Goal: Task Accomplishment & Management: Complete application form

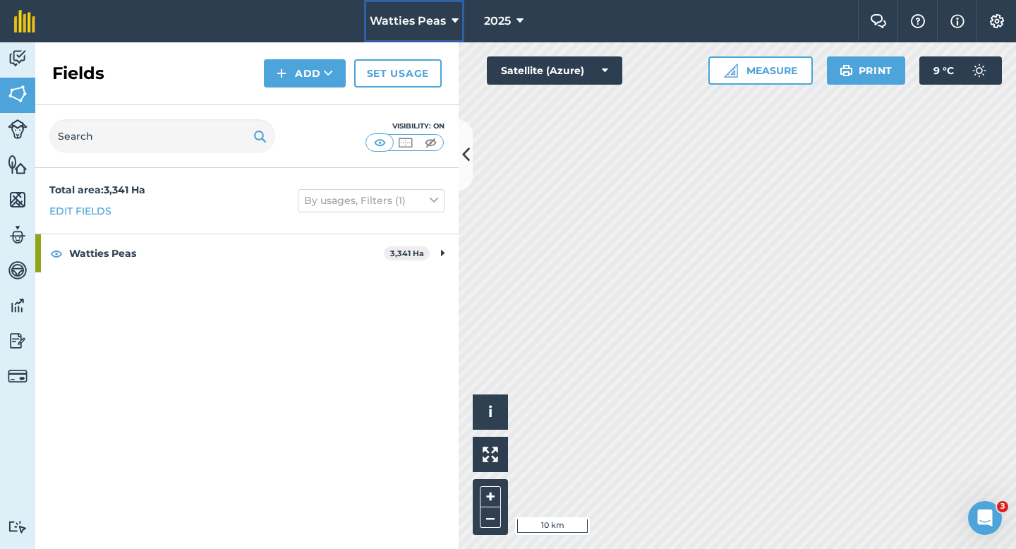
click at [418, 28] on span "Watties Peas" at bounding box center [408, 21] width 76 height 17
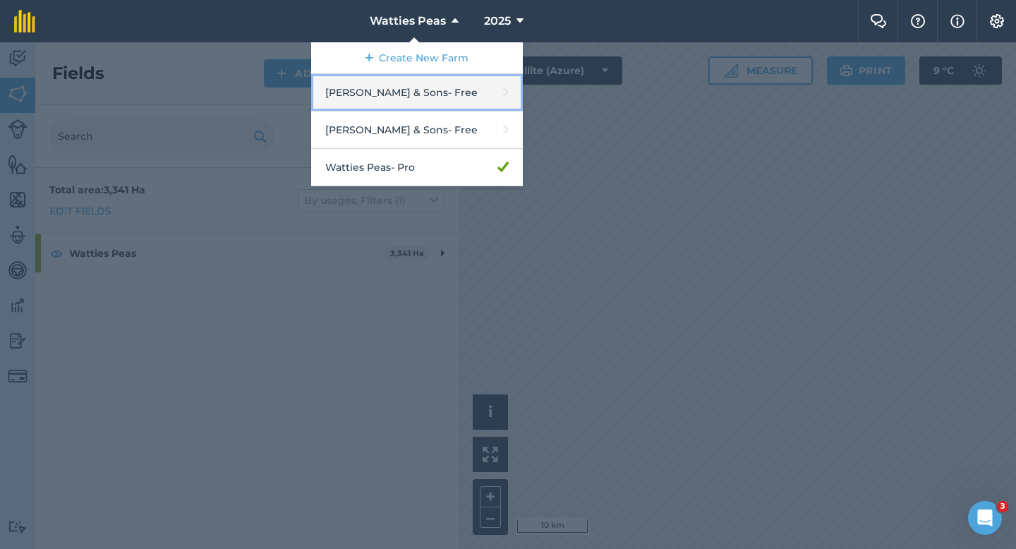
click at [420, 94] on link "[PERSON_NAME] & Sons - Free" at bounding box center [417, 92] width 212 height 37
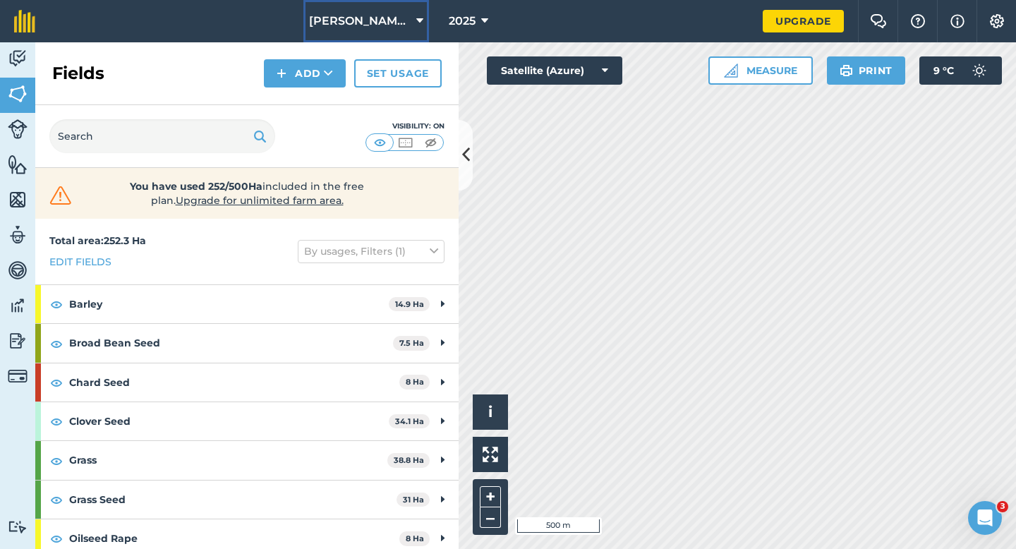
click at [392, 39] on button "[PERSON_NAME] & Sons" at bounding box center [366, 21] width 126 height 42
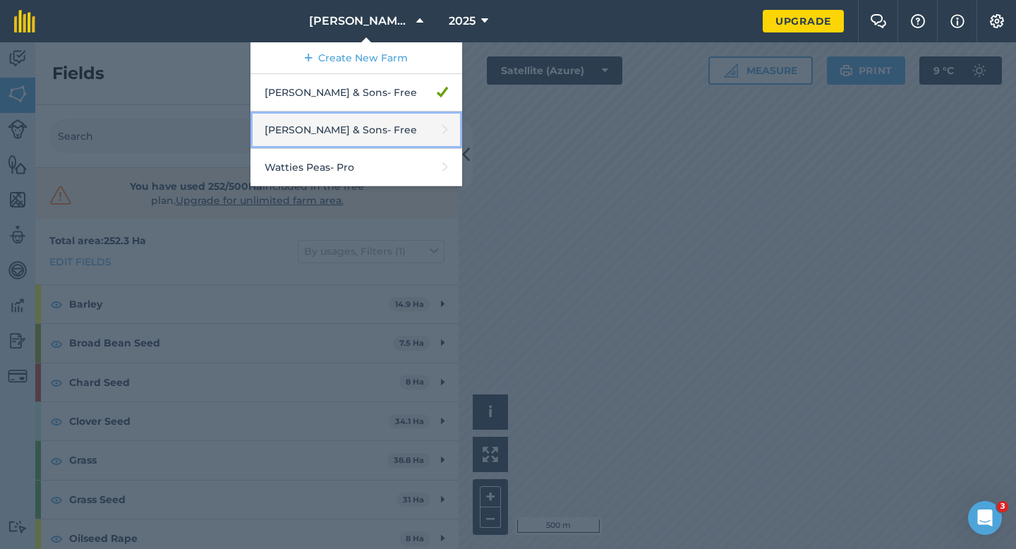
click at [396, 124] on link "[PERSON_NAME] & Sons - Free" at bounding box center [356, 129] width 212 height 37
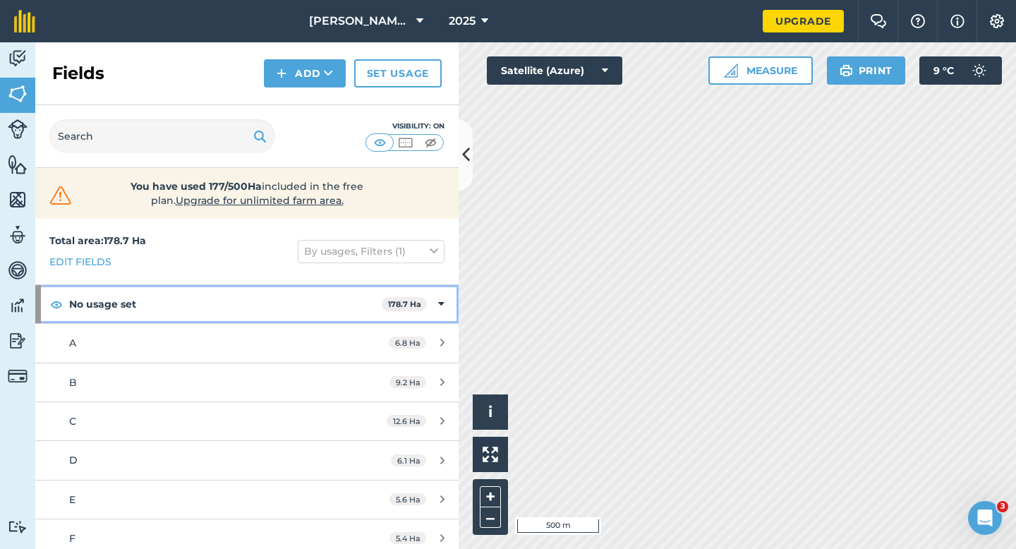
click at [441, 298] on icon at bounding box center [441, 304] width 6 height 16
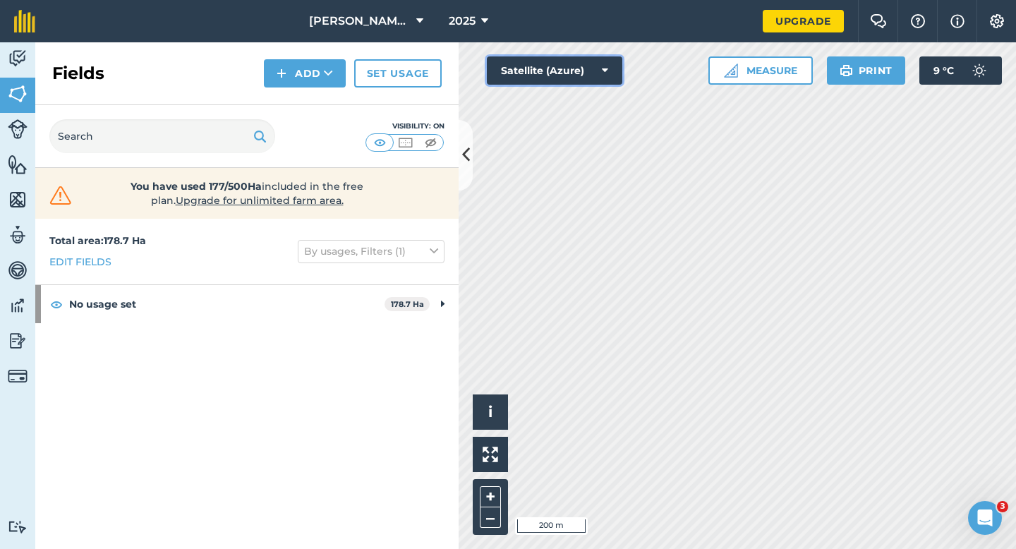
click at [566, 80] on button "Satellite (Azure)" at bounding box center [554, 70] width 135 height 28
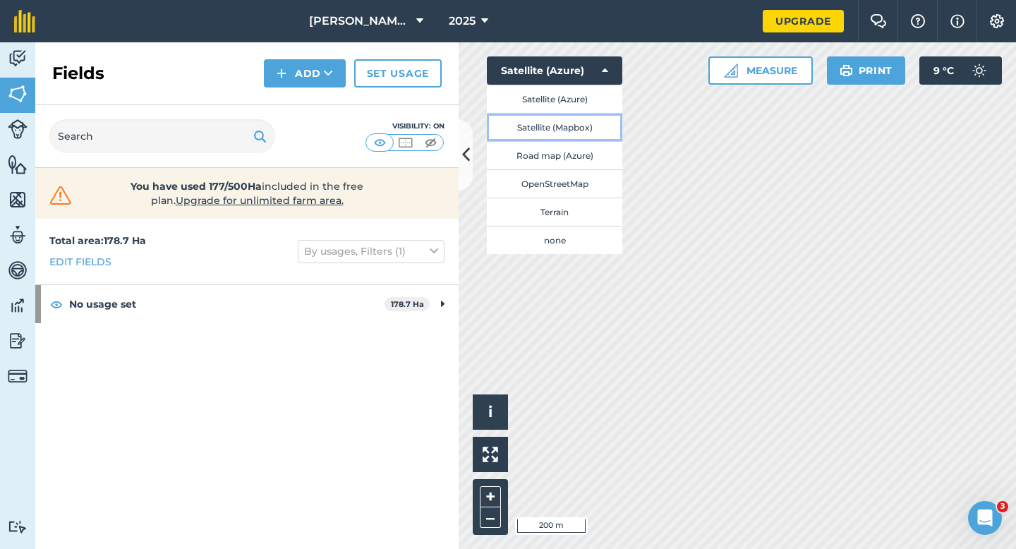
click at [569, 123] on button "Satellite (Mapbox)" at bounding box center [554, 127] width 135 height 28
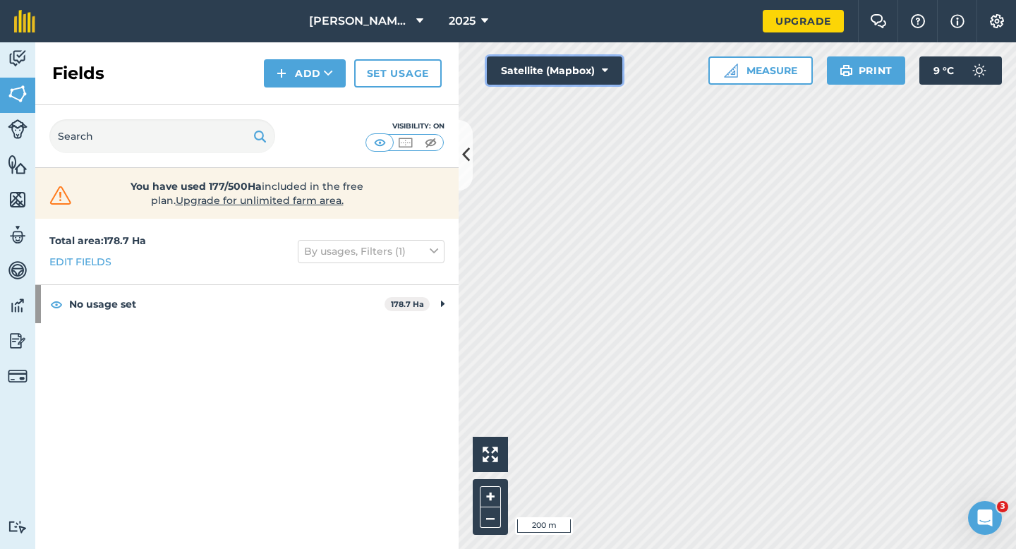
click at [522, 73] on button "Satellite (Mapbox)" at bounding box center [554, 70] width 135 height 28
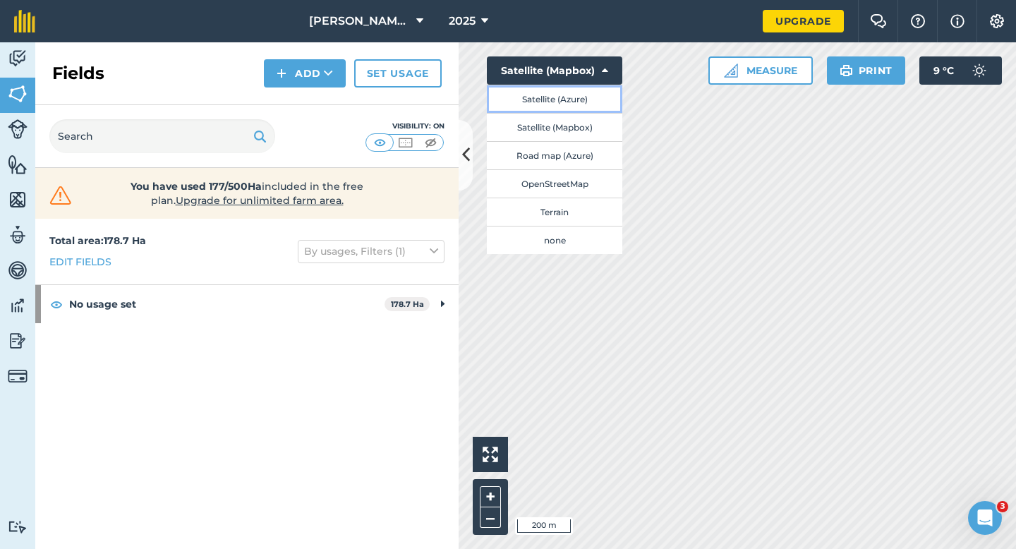
click at [523, 96] on button "Satellite (Azure)" at bounding box center [554, 99] width 135 height 28
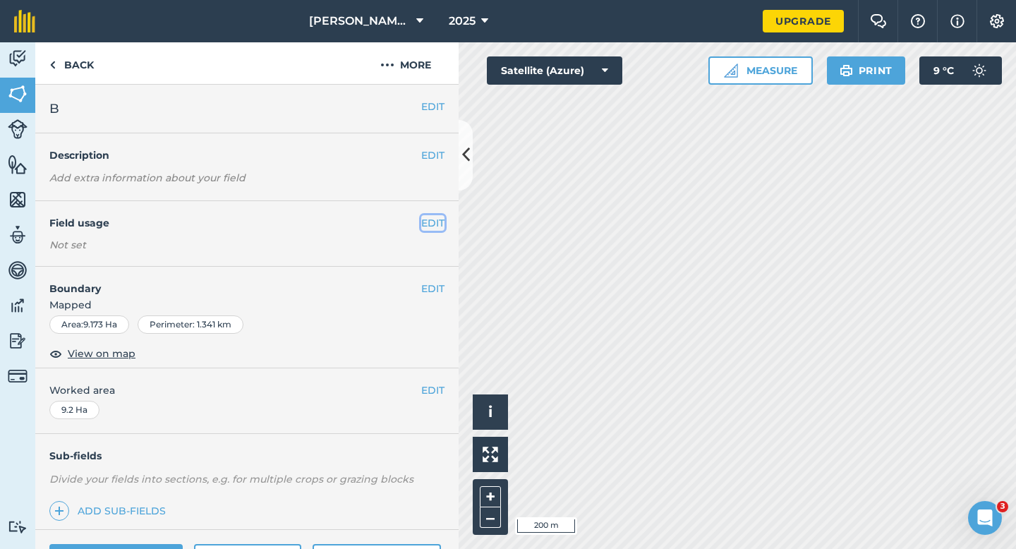
click at [436, 218] on button "EDIT" at bounding box center [432, 223] width 23 height 16
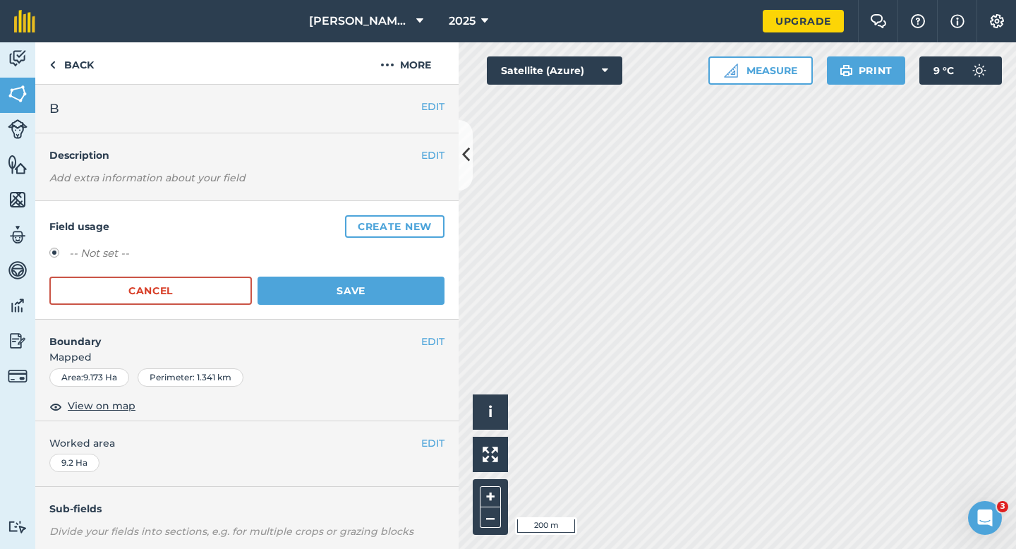
click at [436, 218] on button "Create new" at bounding box center [394, 226] width 99 height 23
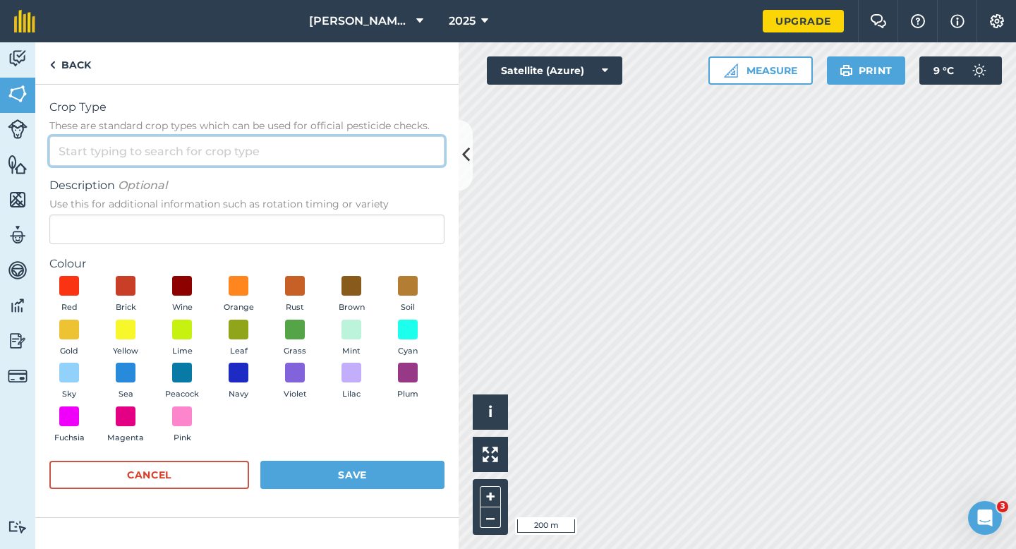
click at [384, 158] on input "Crop Type These are standard crop types which can be used for official pesticid…" at bounding box center [246, 151] width 395 height 30
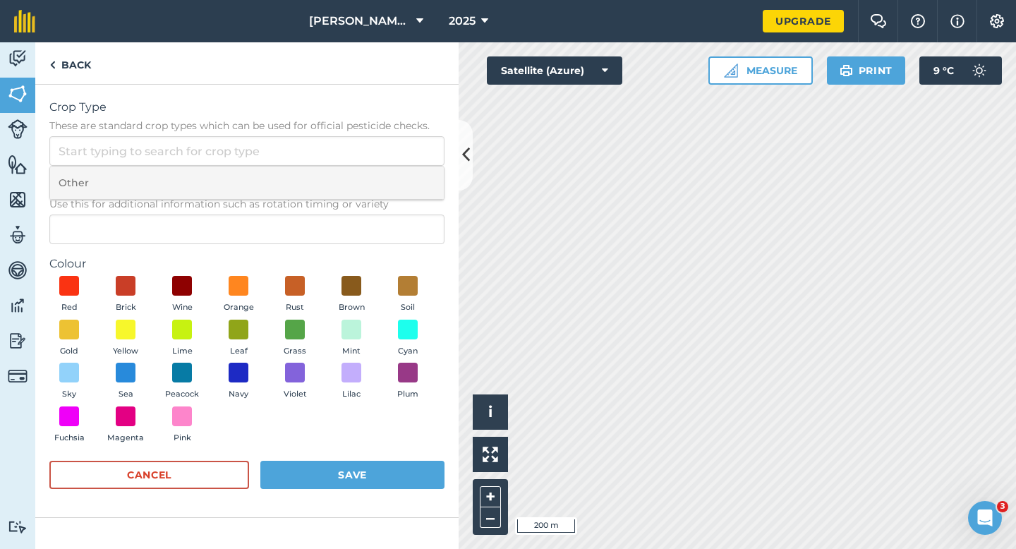
click at [384, 182] on li "Other" at bounding box center [247, 182] width 394 height 33
type input "Other"
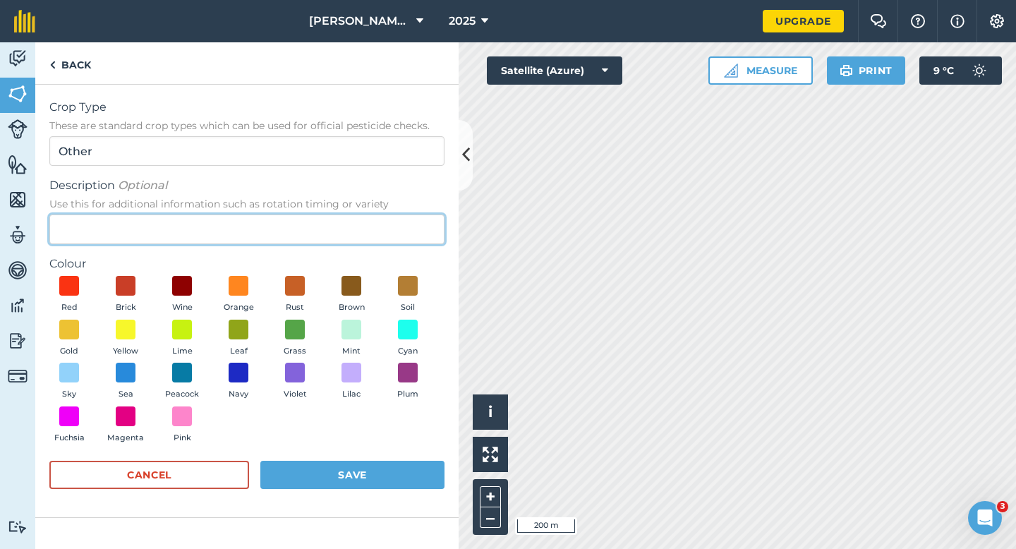
click at [384, 217] on input "Description Optional Use this for additional information such as rotation timin…" at bounding box center [246, 229] width 395 height 30
type input "Wheat"
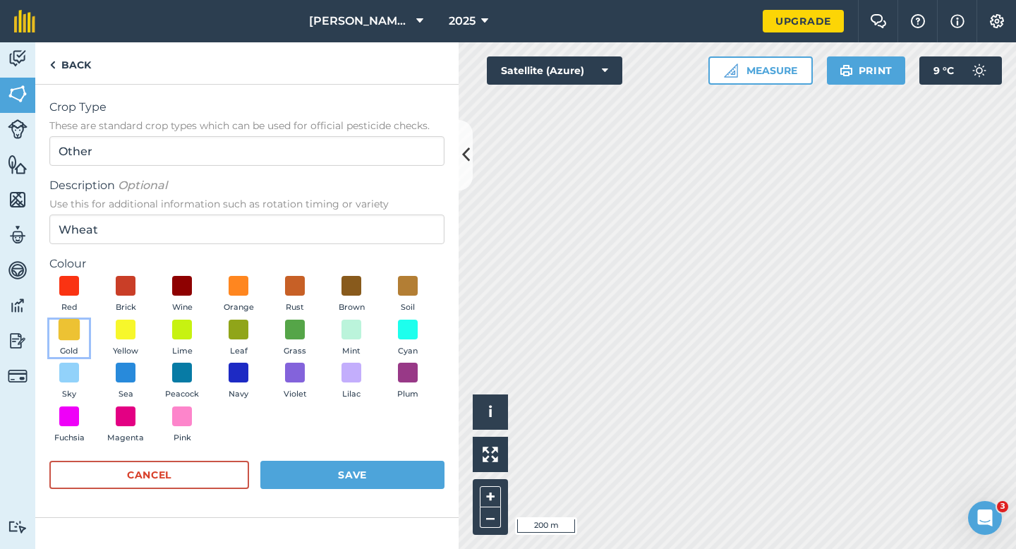
click at [61, 329] on span at bounding box center [70, 329] width 22 height 22
click at [398, 465] on button "Save" at bounding box center [352, 475] width 184 height 28
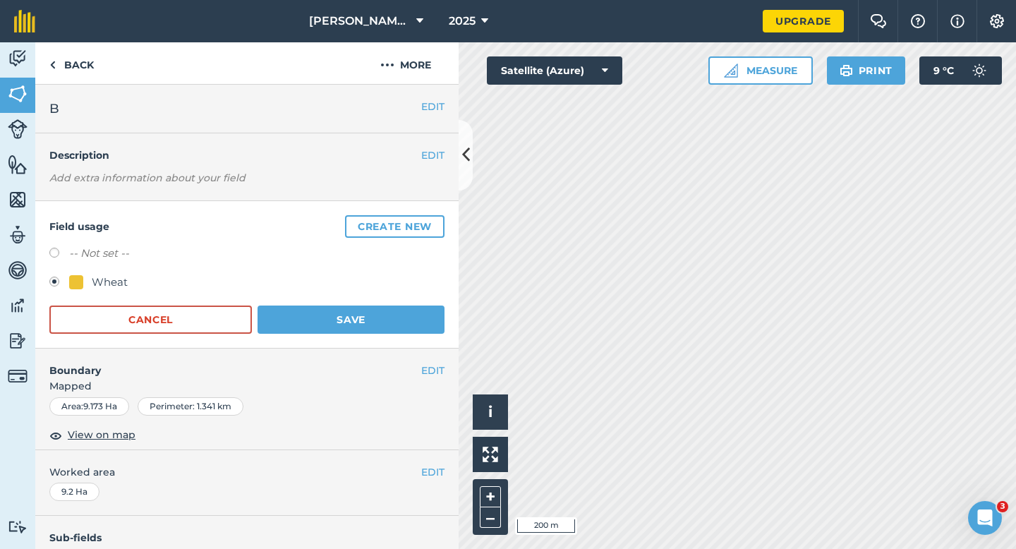
click at [367, 334] on div "Field usage Create new -- Not set -- Wheat Cancel Save" at bounding box center [246, 274] width 423 height 147
click at [367, 329] on button "Save" at bounding box center [350, 319] width 187 height 28
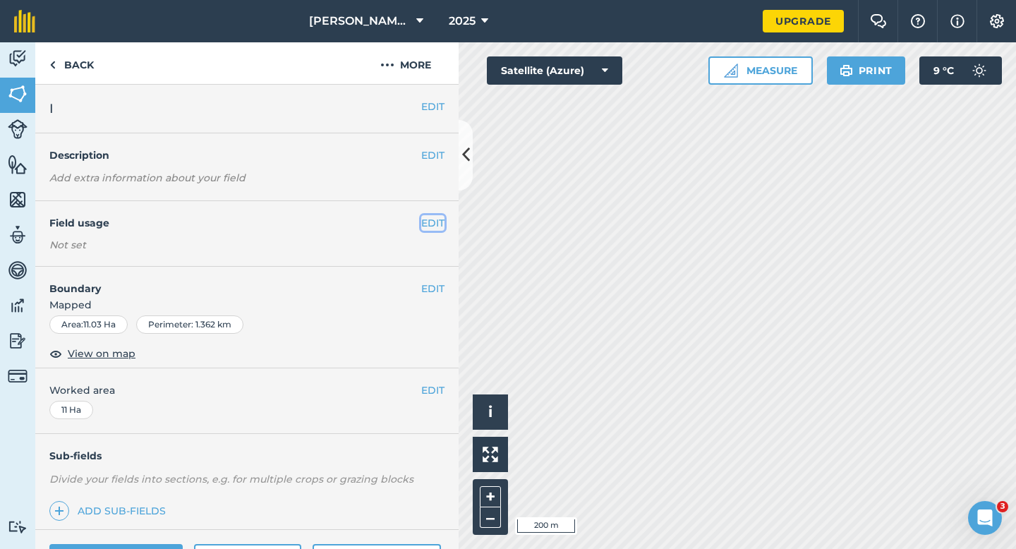
click at [439, 227] on button "EDIT" at bounding box center [432, 223] width 23 height 16
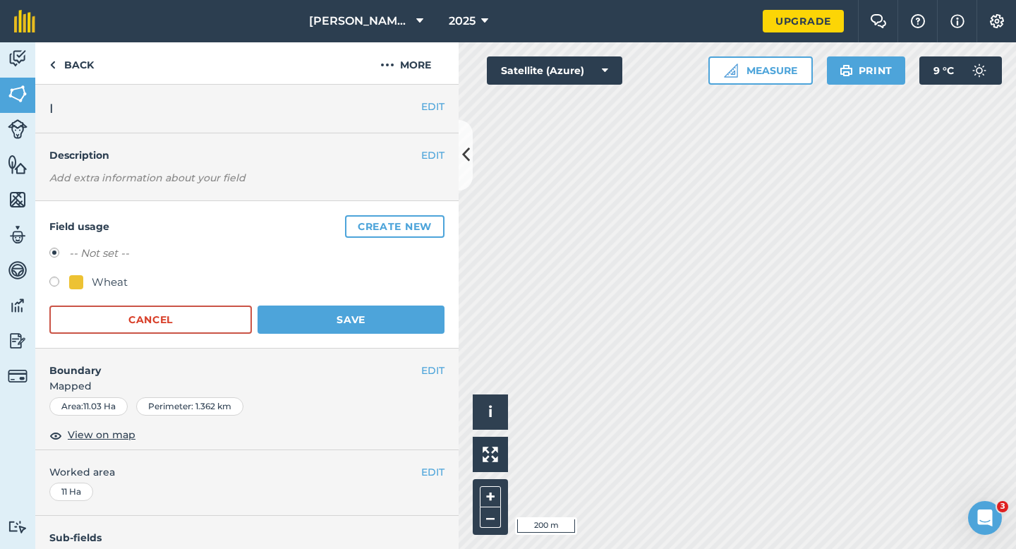
click at [105, 264] on div "-- Not set --" at bounding box center [246, 255] width 395 height 20
click at [110, 274] on div "Wheat" at bounding box center [110, 282] width 36 height 17
radio input "true"
radio input "false"
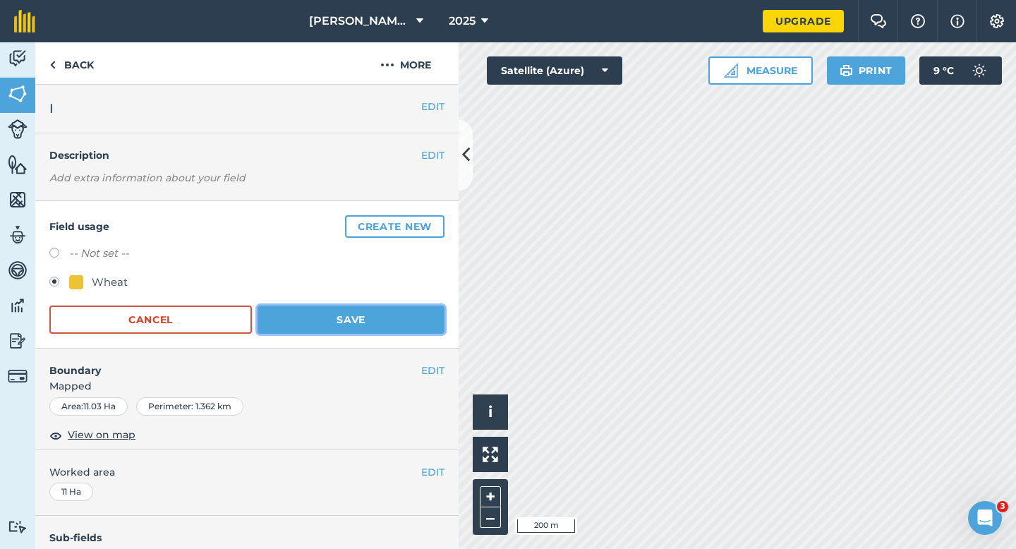
click at [332, 317] on button "Save" at bounding box center [350, 319] width 187 height 28
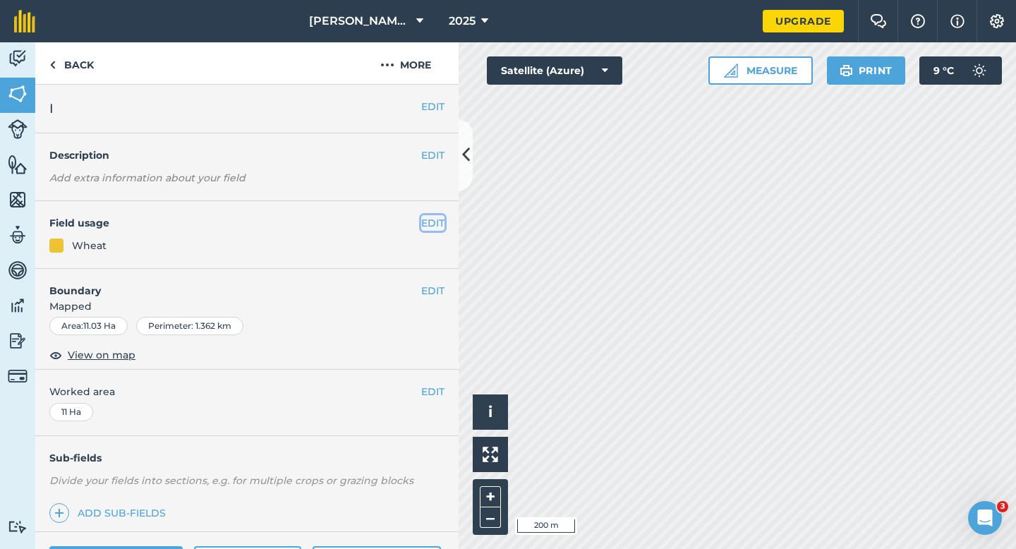
click at [421, 223] on button "EDIT" at bounding box center [432, 223] width 23 height 16
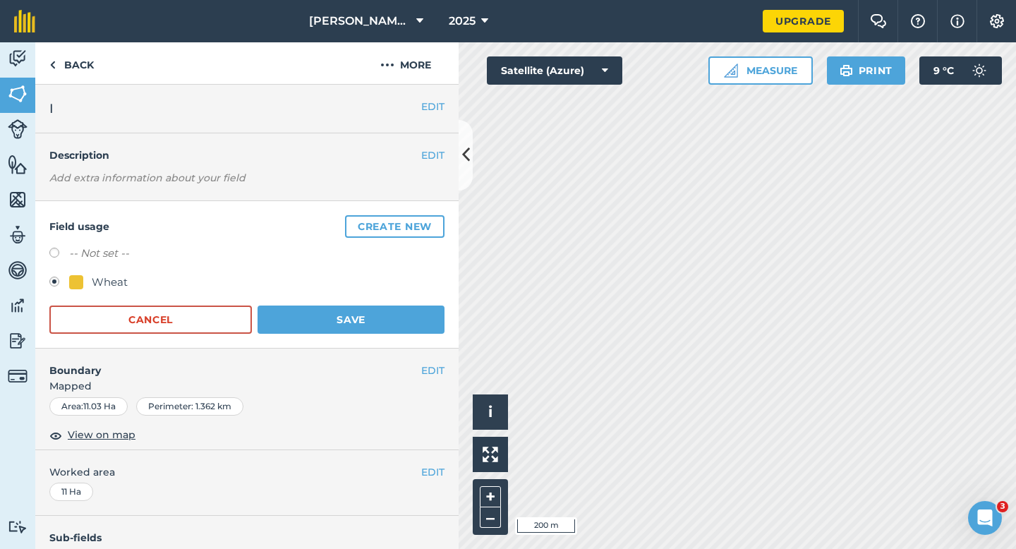
click at [62, 252] on label at bounding box center [59, 255] width 20 height 14
radio input "true"
radio input "false"
click at [365, 325] on button "Save" at bounding box center [350, 319] width 187 height 28
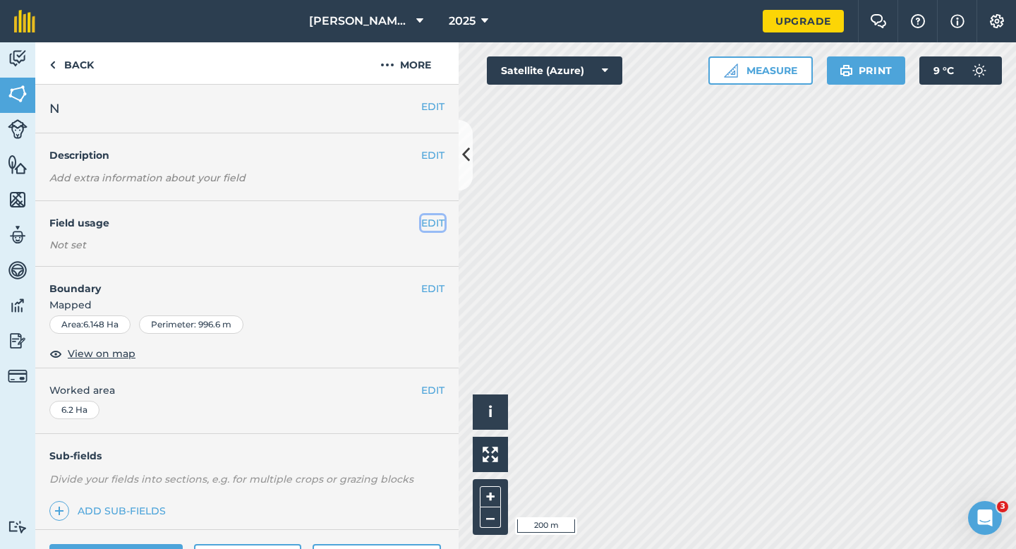
click at [429, 224] on button "EDIT" at bounding box center [432, 223] width 23 height 16
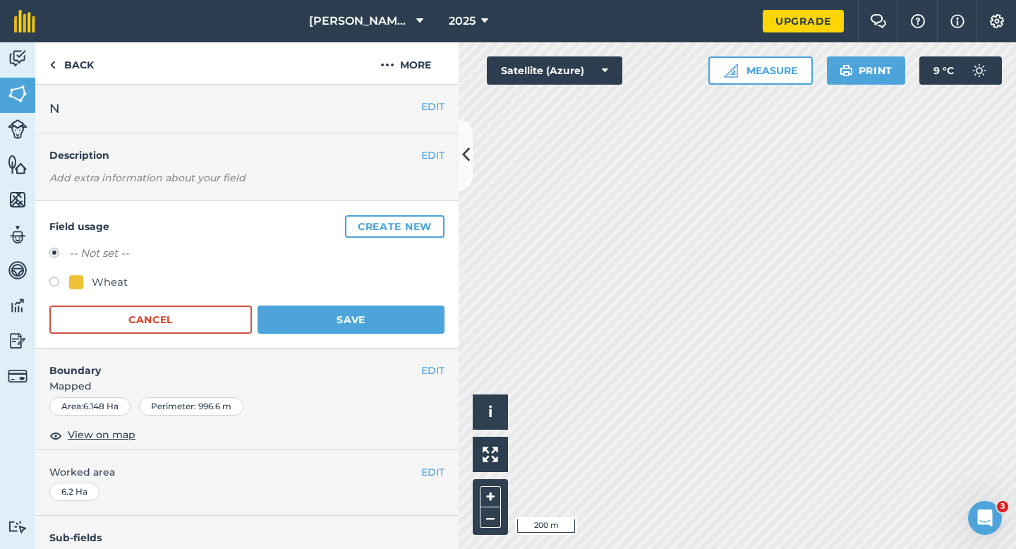
click at [86, 288] on div "Wheat" at bounding box center [98, 282] width 59 height 17
radio input "true"
radio input "false"
click at [366, 336] on div "Field usage Create new -- Not set -- Wheat Cancel Save" at bounding box center [246, 274] width 423 height 147
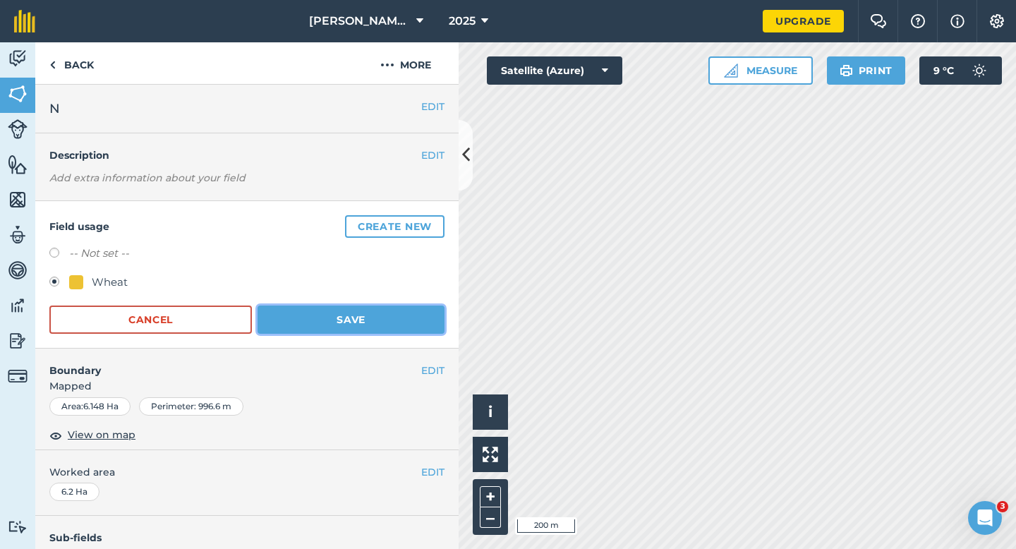
click at [373, 327] on button "Save" at bounding box center [350, 319] width 187 height 28
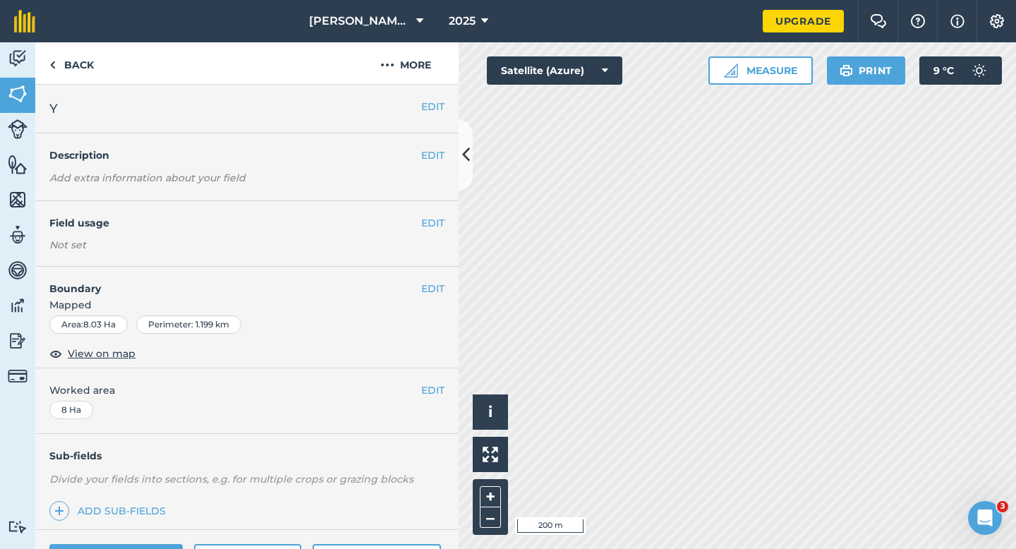
click at [435, 211] on div "EDIT Field usage Not set" at bounding box center [246, 234] width 423 height 66
click at [435, 218] on button "EDIT" at bounding box center [432, 223] width 23 height 16
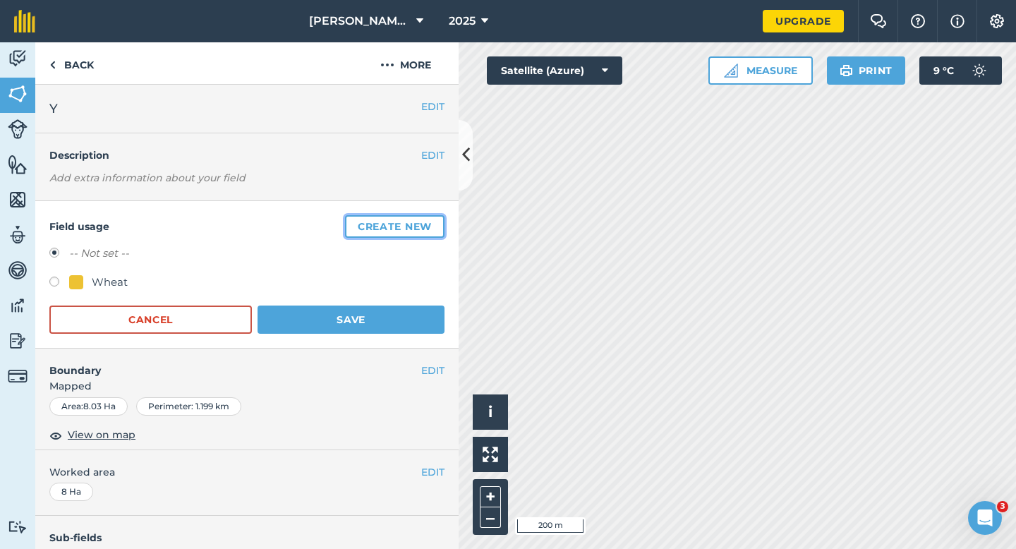
click at [435, 218] on button "Create new" at bounding box center [394, 226] width 99 height 23
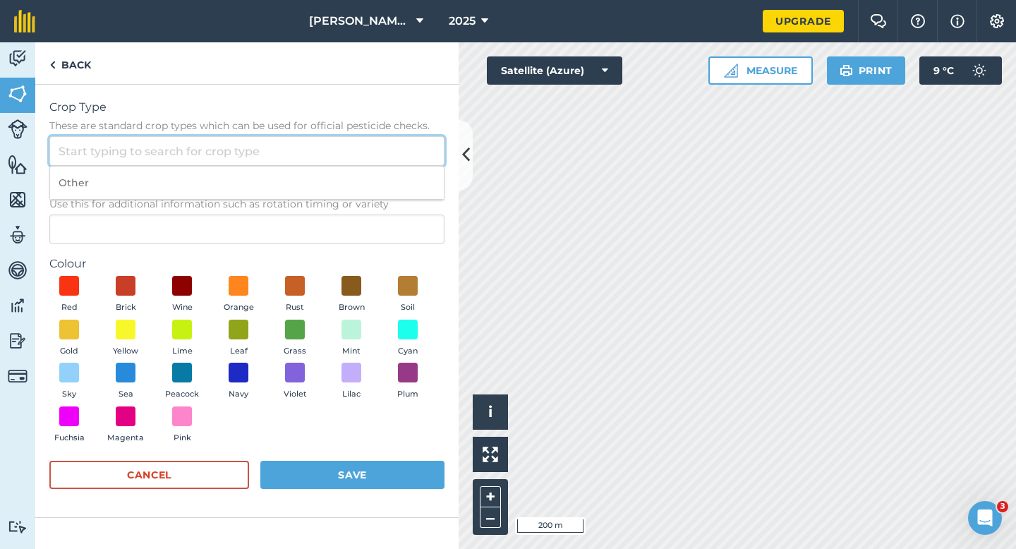
click at [411, 163] on input "Crop Type These are standard crop types which can be used for official pesticid…" at bounding box center [246, 151] width 395 height 30
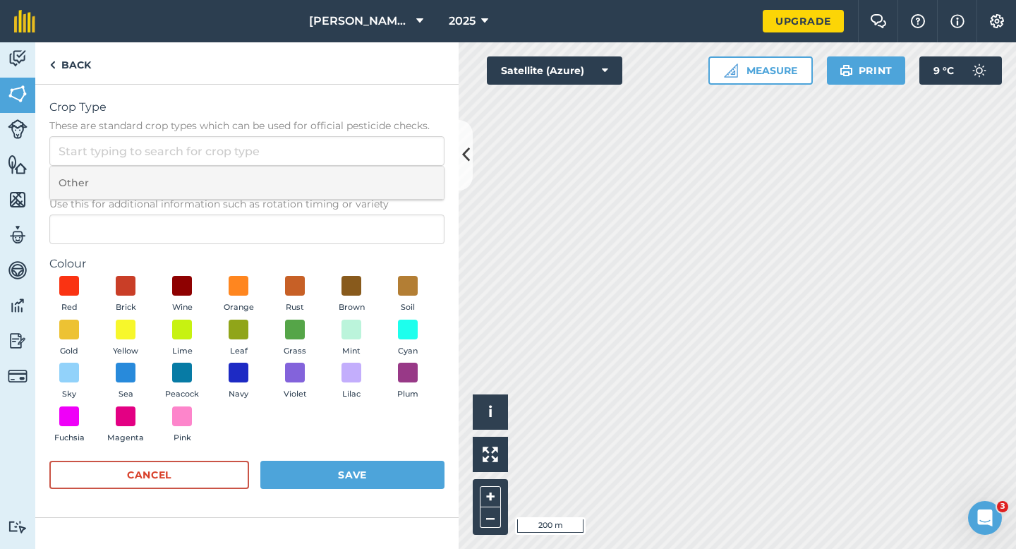
click at [411, 175] on li "Other" at bounding box center [247, 182] width 394 height 33
type input "Other"
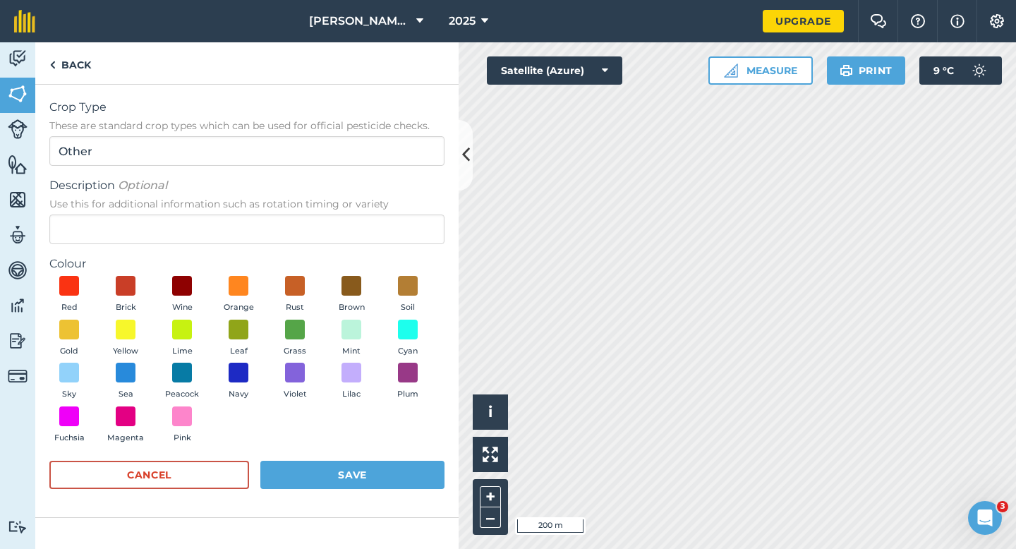
click at [411, 209] on span "Use this for additional information such as rotation timing or variety" at bounding box center [246, 204] width 395 height 14
click at [411, 214] on input "Description Optional Use this for additional information such as rotation timin…" at bounding box center [246, 229] width 395 height 30
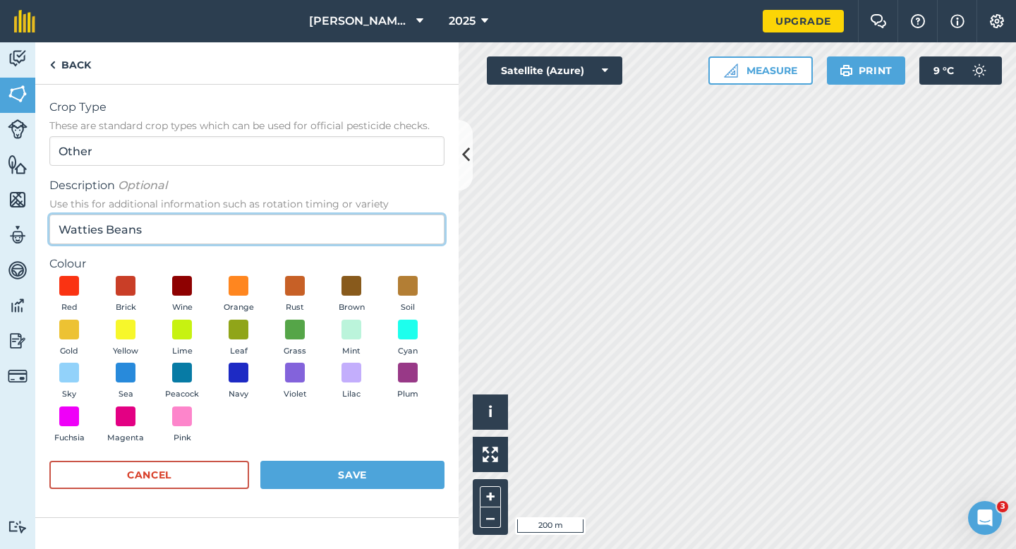
type input "Watties Beans"
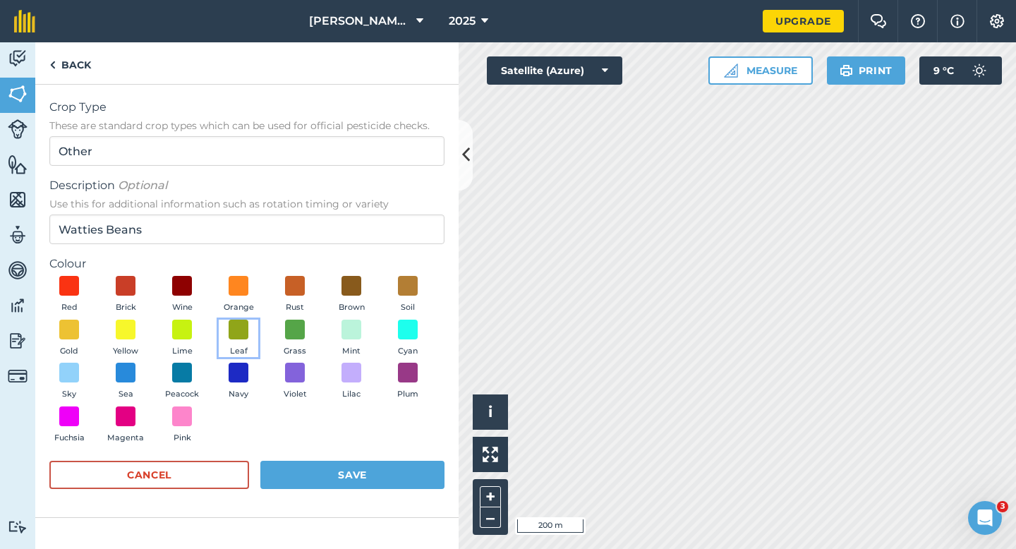
click at [221, 335] on button "Leaf" at bounding box center [239, 339] width 40 height 38
click at [346, 488] on button "Save" at bounding box center [352, 475] width 184 height 28
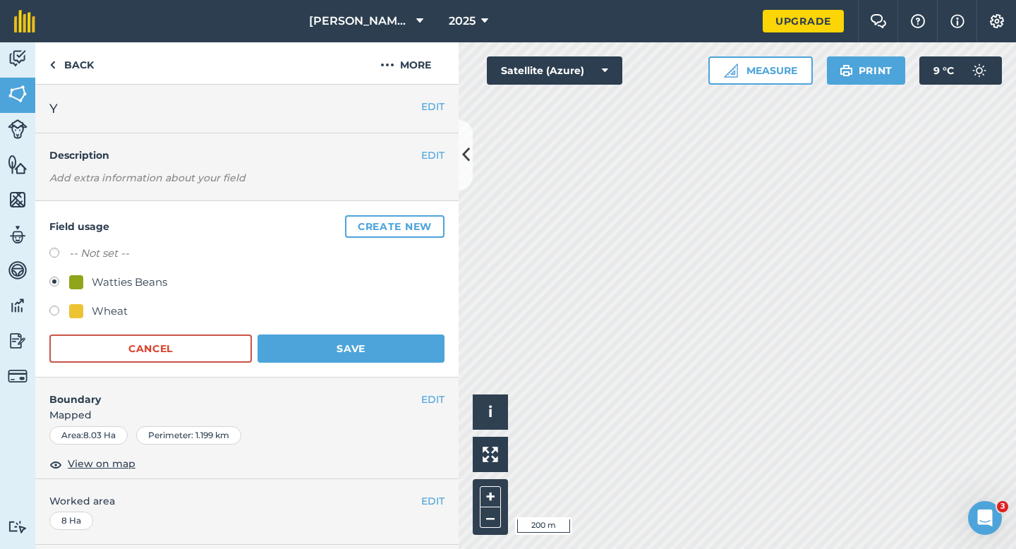
click at [389, 368] on div "Field usage Create new -- Not set -- Watties Beans Wheat Cancel Save" at bounding box center [246, 289] width 423 height 176
click at [389, 355] on button "Save" at bounding box center [350, 348] width 187 height 28
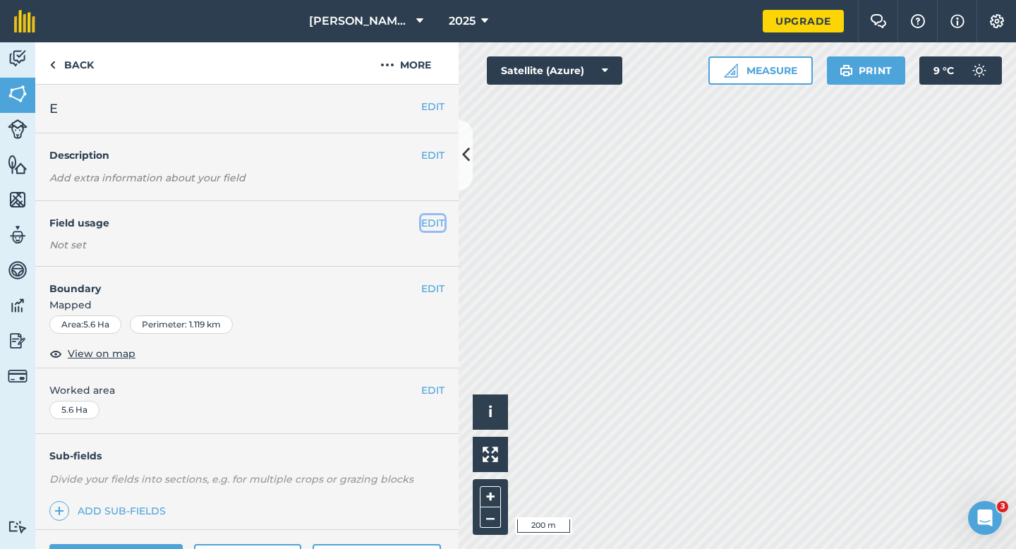
click at [426, 224] on button "EDIT" at bounding box center [432, 223] width 23 height 16
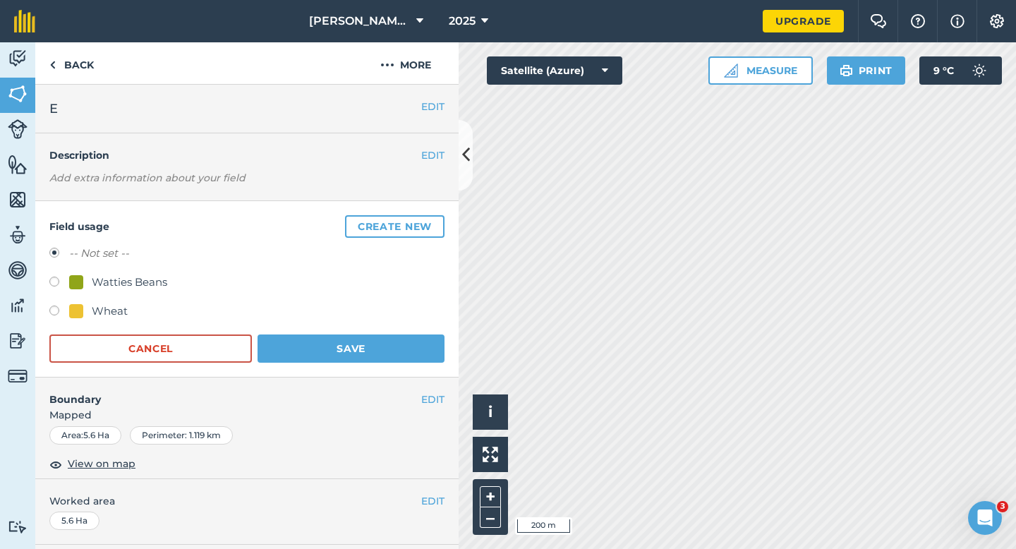
click at [150, 280] on div "Watties Beans" at bounding box center [129, 282] width 75 height 17
radio input "true"
radio input "false"
click at [353, 348] on button "Save" at bounding box center [350, 348] width 187 height 28
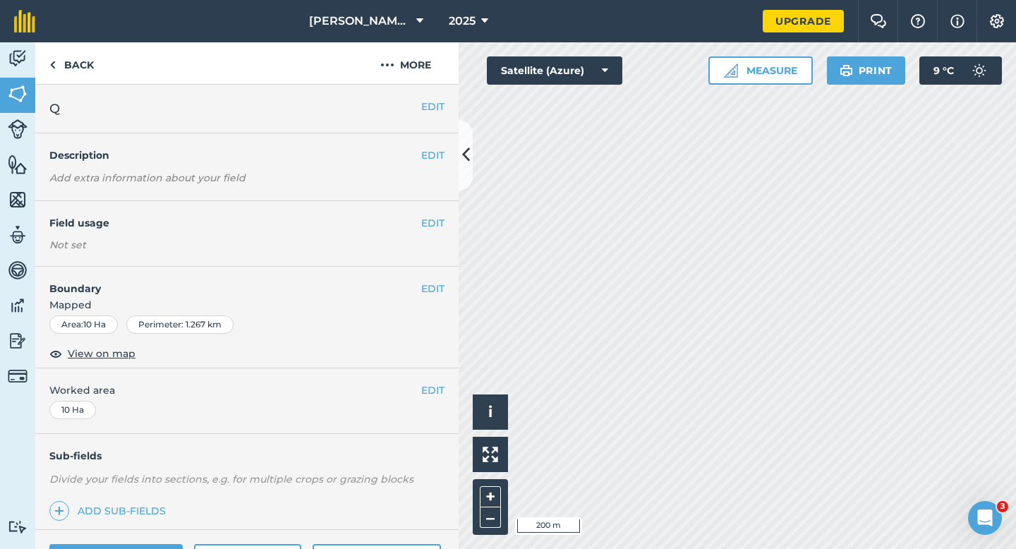
click at [420, 217] on div "EDIT Field usage Not set" at bounding box center [246, 234] width 423 height 66
click at [421, 217] on button "EDIT" at bounding box center [432, 223] width 23 height 16
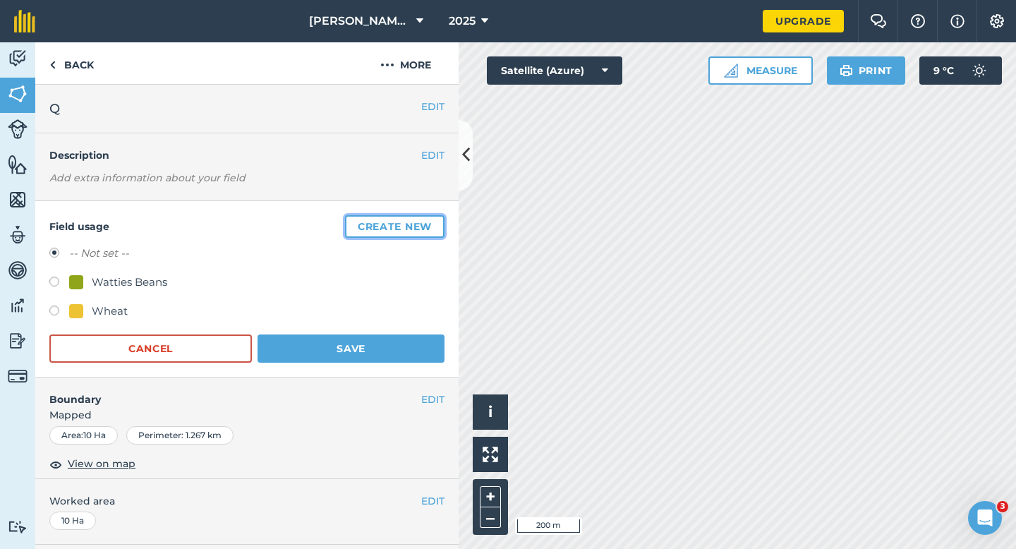
click at [415, 215] on button "Create new" at bounding box center [394, 226] width 99 height 23
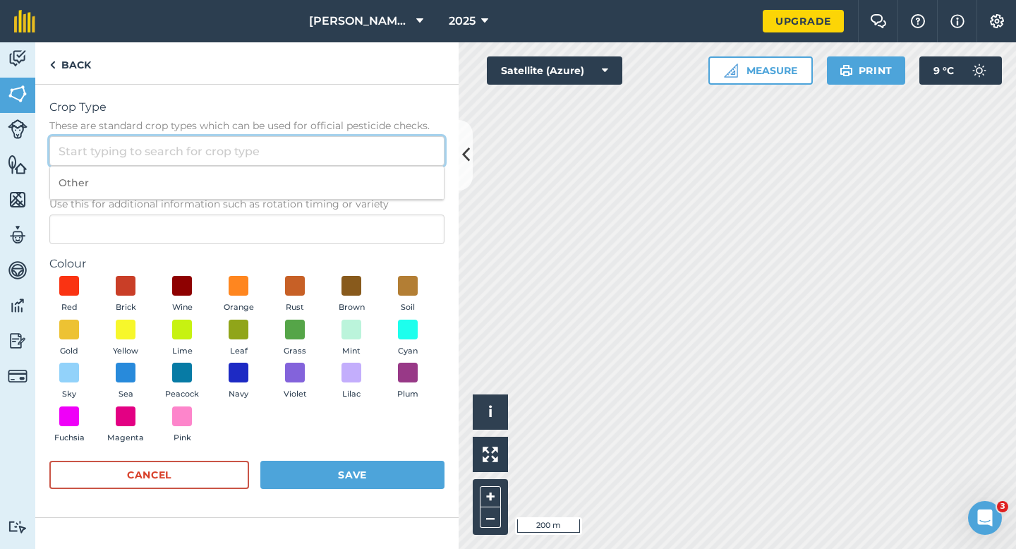
click at [388, 151] on input "Crop Type These are standard crop types which can be used for official pesticid…" at bounding box center [246, 151] width 395 height 30
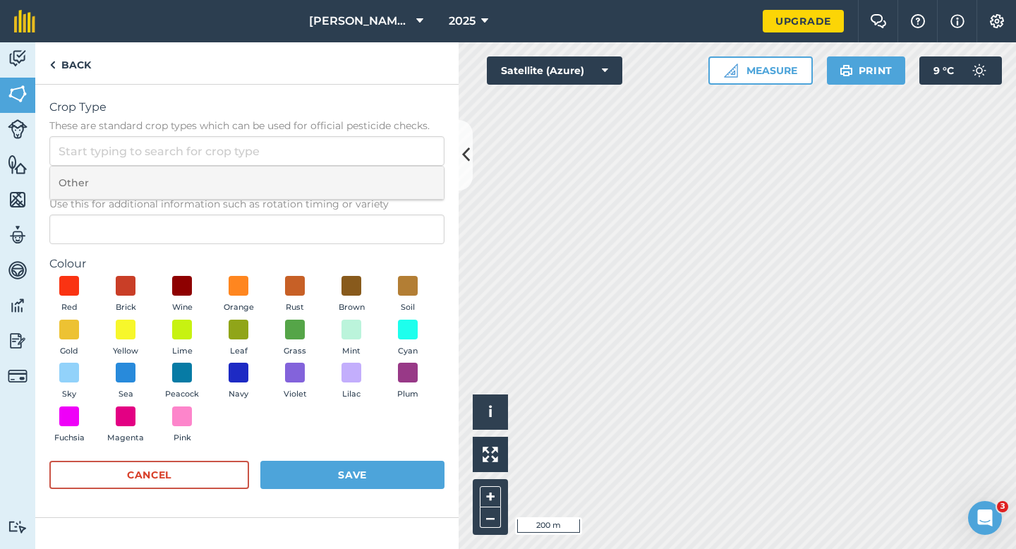
click at [388, 178] on li "Other" at bounding box center [247, 182] width 394 height 33
type input "Other"
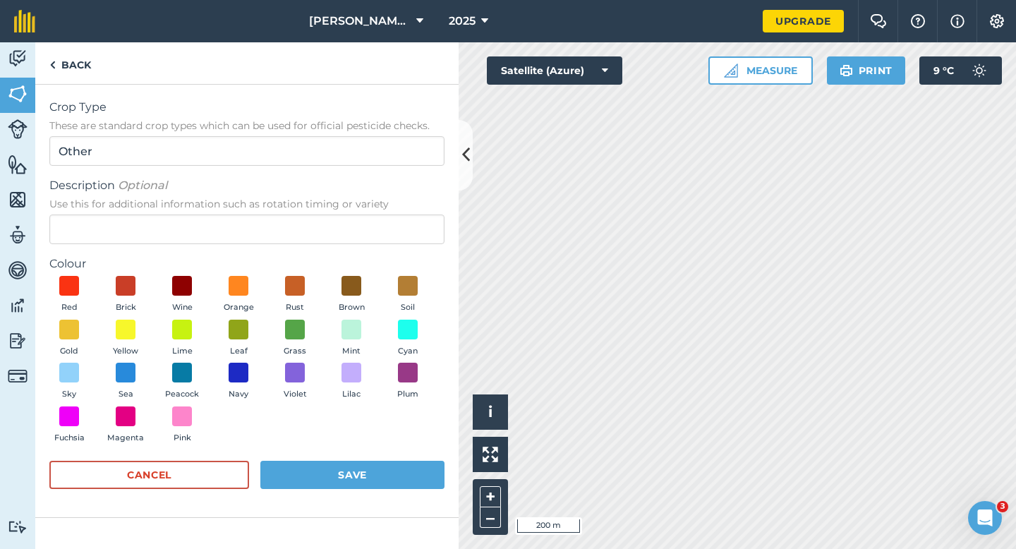
click at [369, 250] on form "Crop Type These are standard crop types which can be used for official pesticid…" at bounding box center [246, 301] width 395 height 404
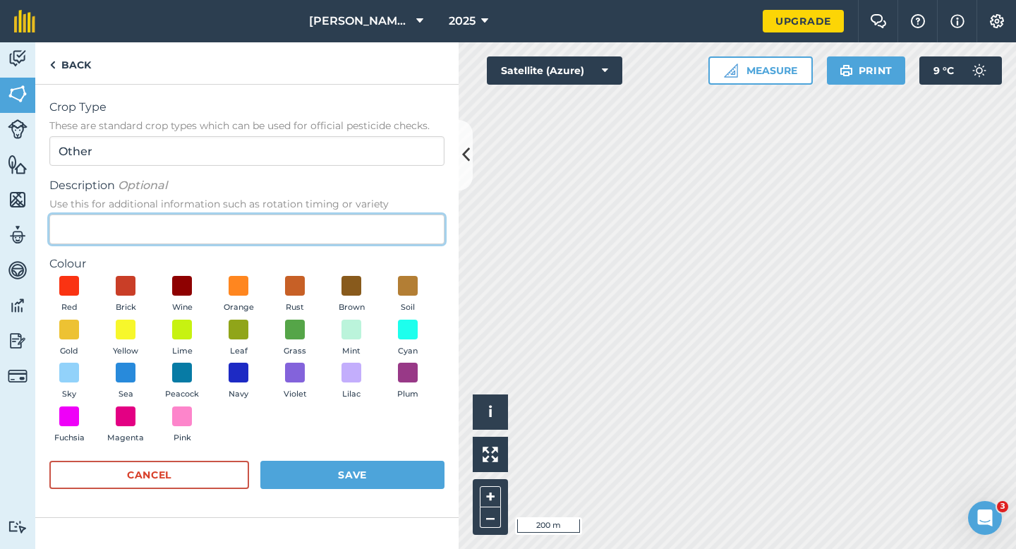
click at [369, 234] on input "Description Optional Use this for additional information such as rotation timin…" at bounding box center [246, 229] width 395 height 30
type input "z\\G"
